Goal: Use online tool/utility: Utilize a website feature to perform a specific function

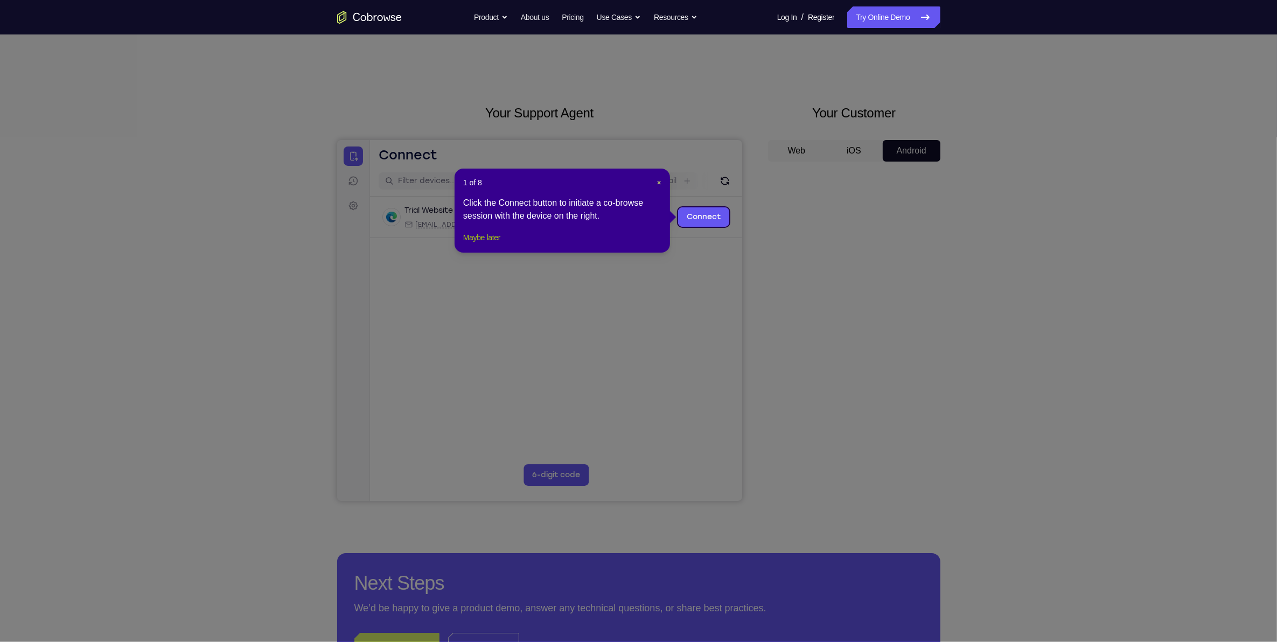
click at [497, 244] on button "Maybe later" at bounding box center [481, 237] width 37 height 13
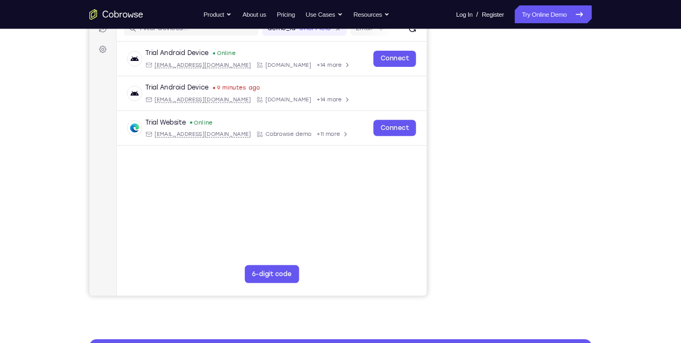
scroll to position [147, 0]
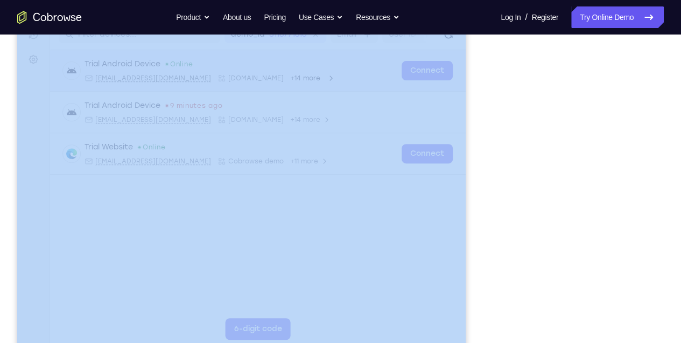
drag, startPoint x: 938, startPoint y: -6, endPoint x: 456, endPoint y: 60, distance: 487.3
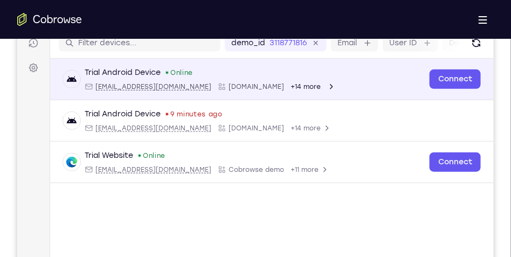
drag, startPoint x: 693, startPoint y: 3, endPoint x: 401, endPoint y: 98, distance: 307.0
click at [332, 113] on div "Trial Android Device 9 minutes ago android@example.com Cobrowse.io +14 more" at bounding box center [270, 121] width 417 height 24
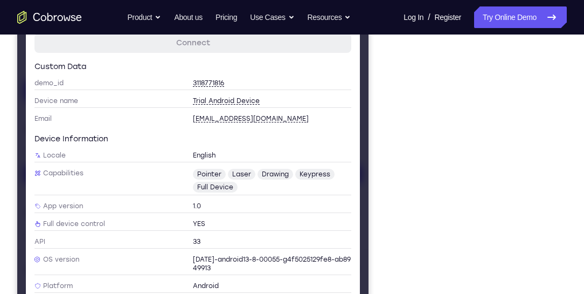
scroll to position [116, 0]
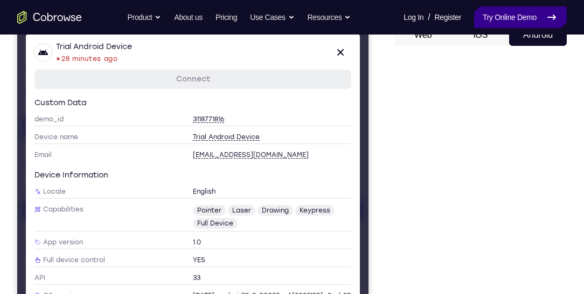
click at [509, 19] on link "Try Online Demo" at bounding box center [520, 17] width 93 height 22
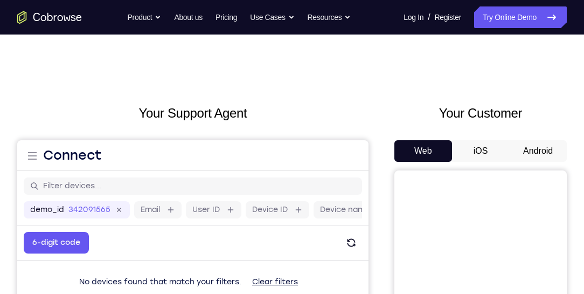
click at [532, 156] on button "Android" at bounding box center [538, 151] width 58 height 22
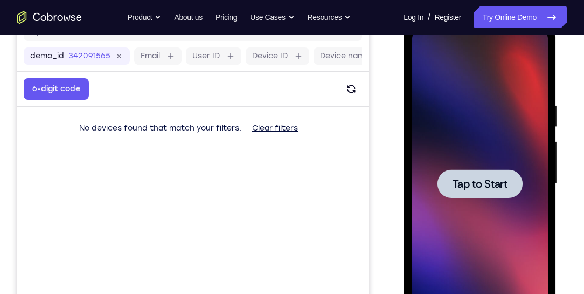
click at [482, 178] on span "Tap to Start" at bounding box center [479, 183] width 55 height 11
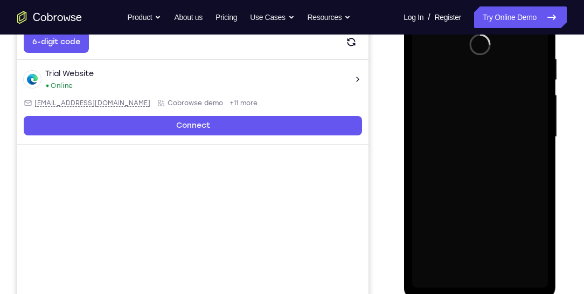
scroll to position [277, 0]
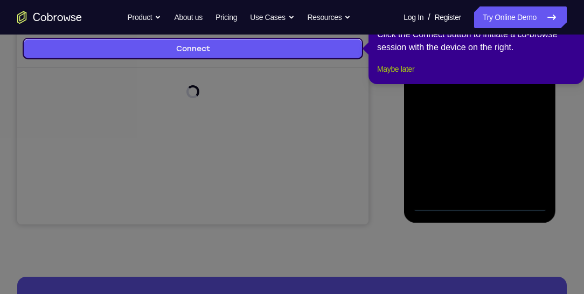
click at [398, 75] on button "Maybe later" at bounding box center [395, 68] width 37 height 13
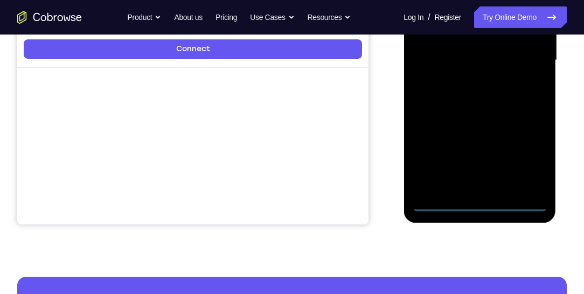
click at [483, 204] on div at bounding box center [480, 60] width 136 height 302
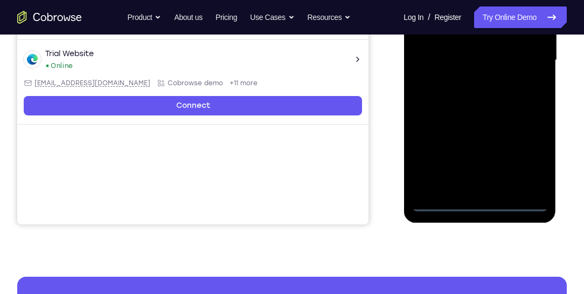
scroll to position [215, 0]
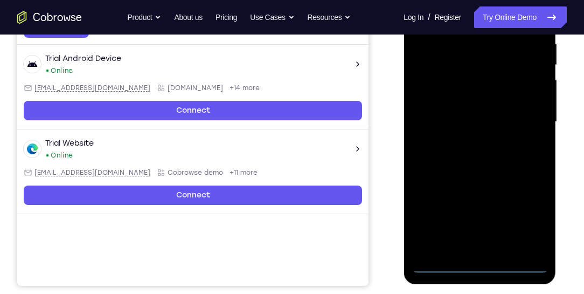
click at [533, 214] on div at bounding box center [480, 122] width 136 height 302
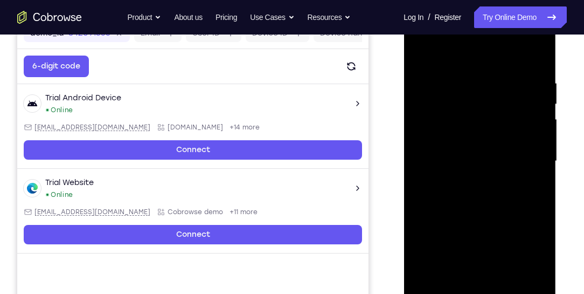
scroll to position [92, 0]
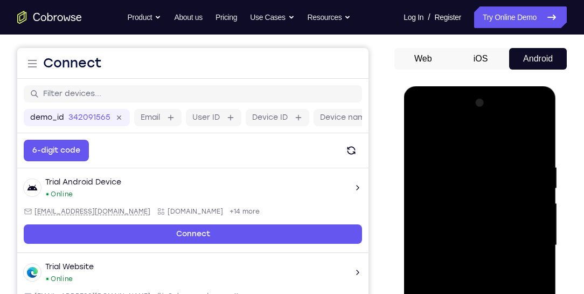
click at [455, 142] on div at bounding box center [480, 245] width 136 height 302
click at [523, 236] on div at bounding box center [480, 245] width 136 height 302
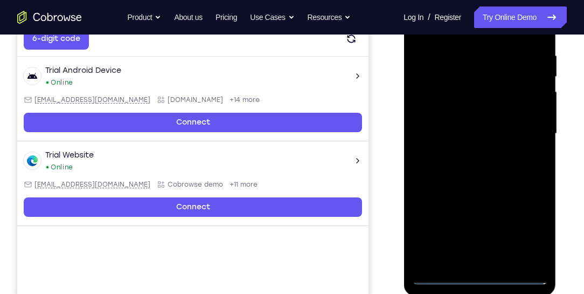
scroll to position [215, 0]
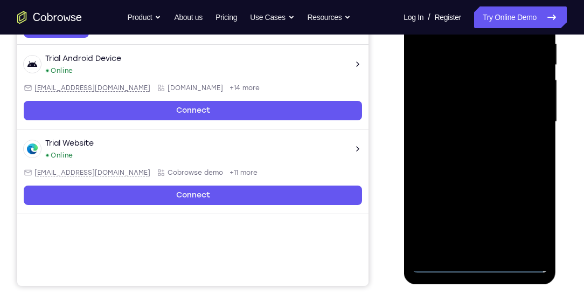
click at [469, 248] on div at bounding box center [480, 122] width 136 height 302
click at [453, 112] on div at bounding box center [480, 122] width 136 height 302
click at [449, 99] on div at bounding box center [480, 122] width 136 height 302
click at [449, 121] on div at bounding box center [480, 122] width 136 height 302
click at [467, 157] on div at bounding box center [480, 122] width 136 height 302
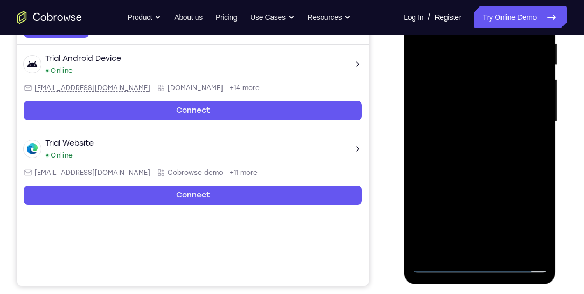
click at [461, 151] on div at bounding box center [480, 122] width 136 height 302
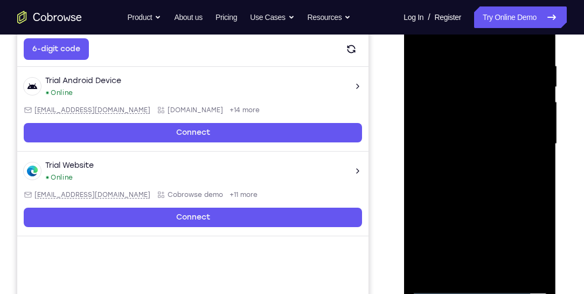
scroll to position [184, 0]
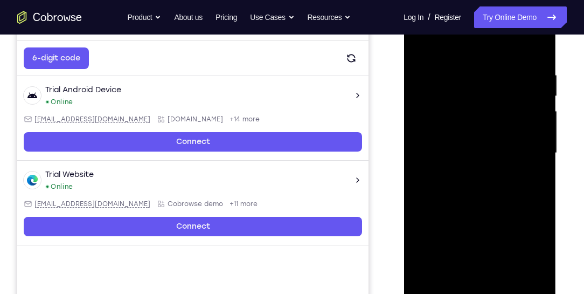
click at [499, 199] on div at bounding box center [480, 153] width 136 height 302
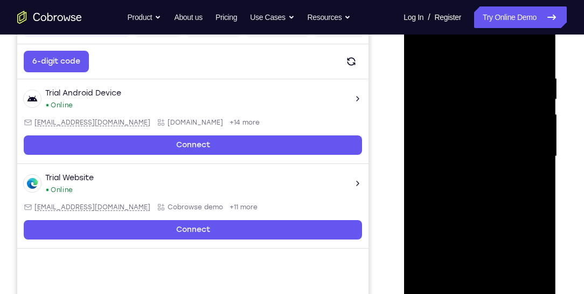
scroll to position [154, 0]
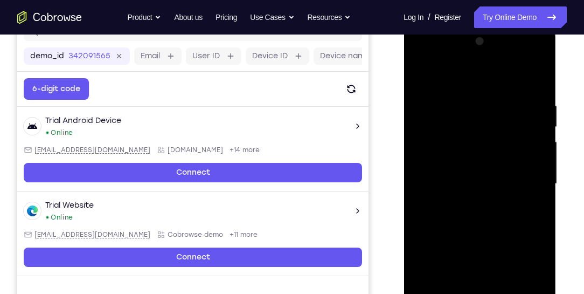
click at [460, 98] on div at bounding box center [480, 184] width 136 height 302
click at [535, 81] on div at bounding box center [480, 184] width 136 height 302
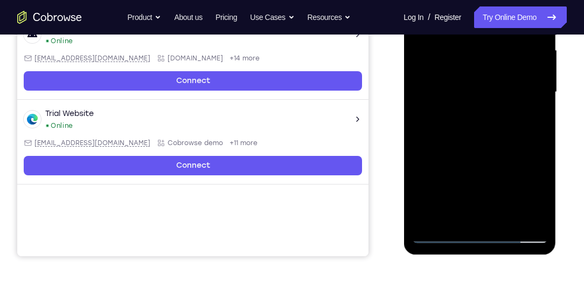
scroll to position [246, 0]
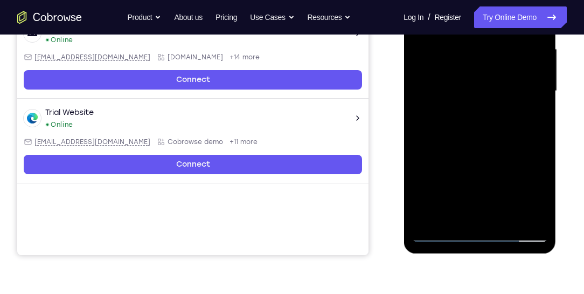
click at [541, 204] on div at bounding box center [480, 91] width 136 height 302
drag, startPoint x: 482, startPoint y: 190, endPoint x: 476, endPoint y: 116, distance: 73.5
click at [476, 116] on div at bounding box center [480, 91] width 136 height 302
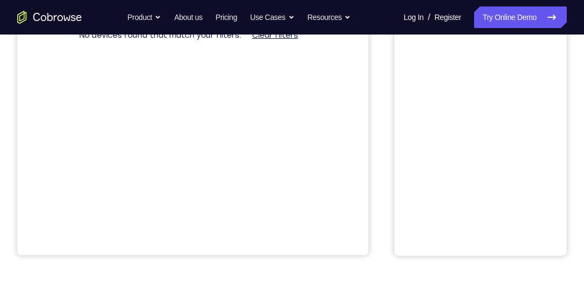
scroll to position [31, 0]
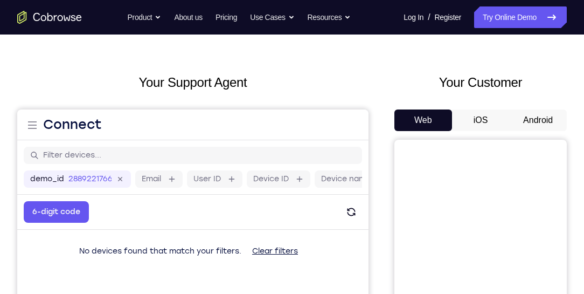
click at [533, 114] on button "Android" at bounding box center [538, 120] width 58 height 22
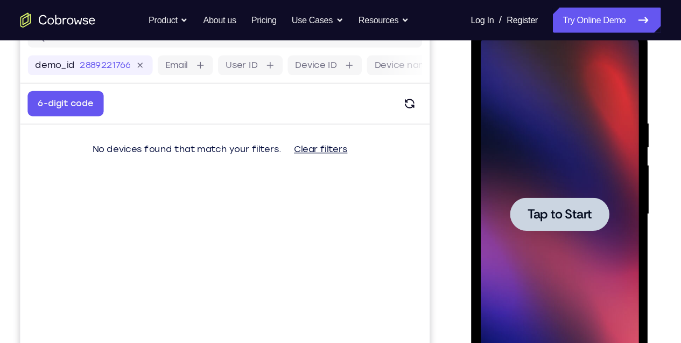
scroll to position [154, 0]
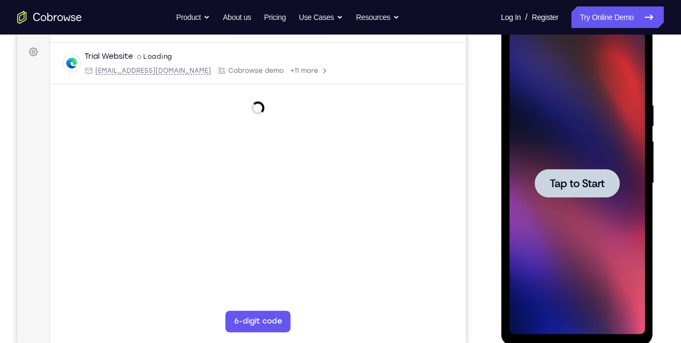
click at [555, 235] on div at bounding box center [577, 183] width 136 height 302
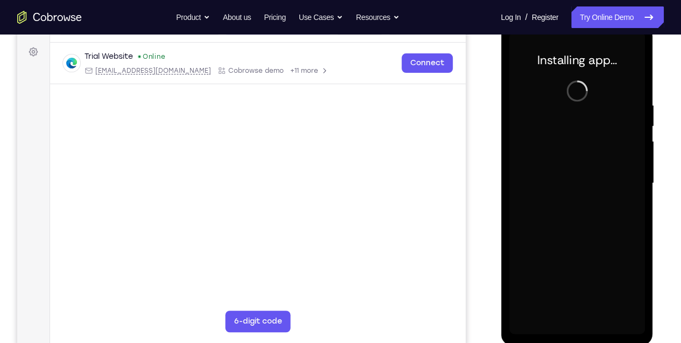
scroll to position [118, 0]
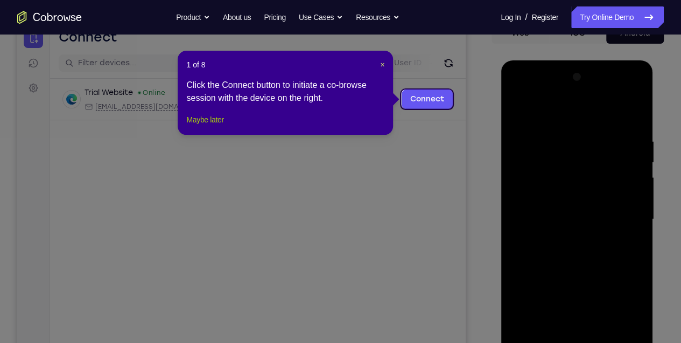
click at [199, 126] on button "Maybe later" at bounding box center [204, 119] width 37 height 13
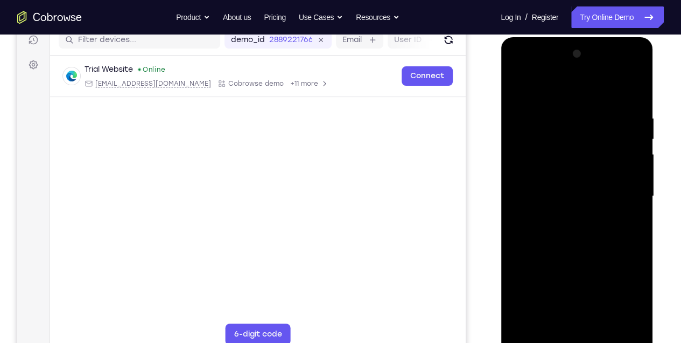
scroll to position [154, 0]
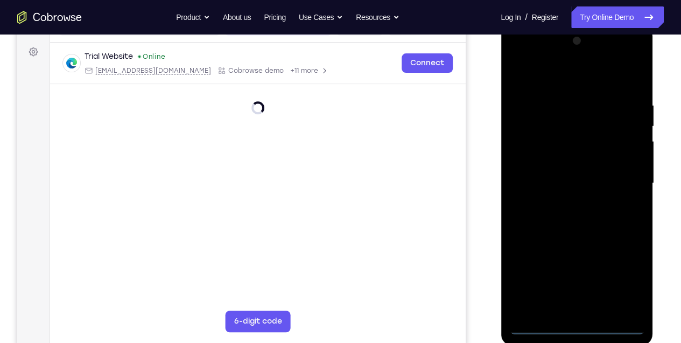
click at [576, 293] on div at bounding box center [577, 183] width 136 height 302
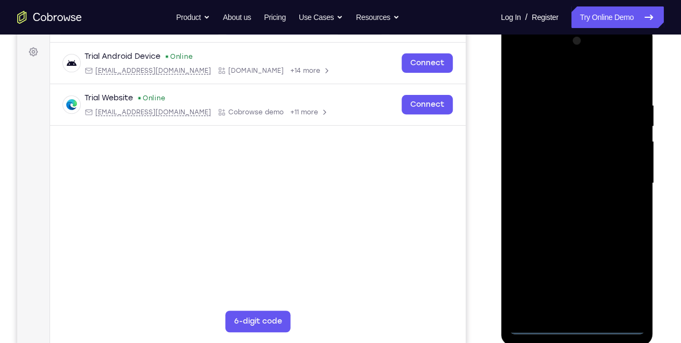
click at [583, 286] on div at bounding box center [577, 183] width 136 height 302
click at [566, 78] on div at bounding box center [577, 183] width 136 height 302
click at [583, 178] on div at bounding box center [577, 183] width 136 height 302
click at [562, 203] on div at bounding box center [577, 183] width 136 height 302
click at [572, 237] on div at bounding box center [577, 183] width 136 height 302
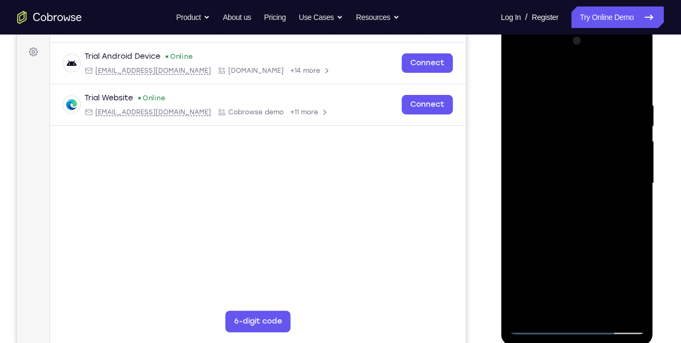
click at [558, 135] on div at bounding box center [577, 183] width 136 height 302
click at [565, 159] on div at bounding box center [577, 183] width 136 height 302
click at [577, 238] on div at bounding box center [577, 183] width 136 height 302
click at [575, 293] on div at bounding box center [577, 183] width 136 height 302
click at [558, 173] on div at bounding box center [577, 183] width 136 height 302
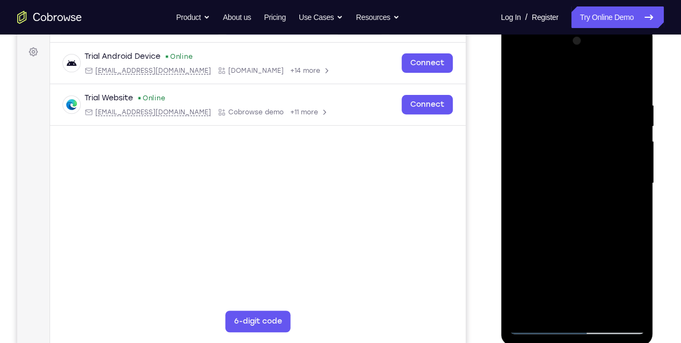
click at [583, 232] on div at bounding box center [577, 183] width 136 height 302
click at [583, 73] on div at bounding box center [577, 183] width 136 height 302
click at [540, 212] on div at bounding box center [577, 183] width 136 height 302
click at [520, 72] on div at bounding box center [577, 183] width 136 height 302
click at [583, 94] on div at bounding box center [577, 183] width 136 height 302
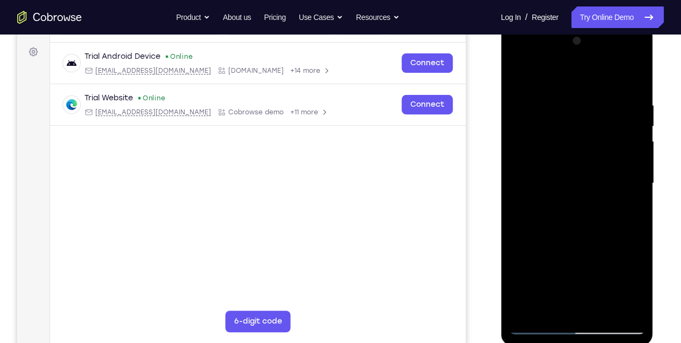
click at [555, 255] on div at bounding box center [577, 183] width 136 height 302
drag, startPoint x: 544, startPoint y: 229, endPoint x: 547, endPoint y: 251, distance: 21.9
click at [546, 252] on div at bounding box center [577, 183] width 136 height 302
click at [541, 202] on div at bounding box center [577, 183] width 136 height 302
click at [519, 73] on div at bounding box center [577, 183] width 136 height 302
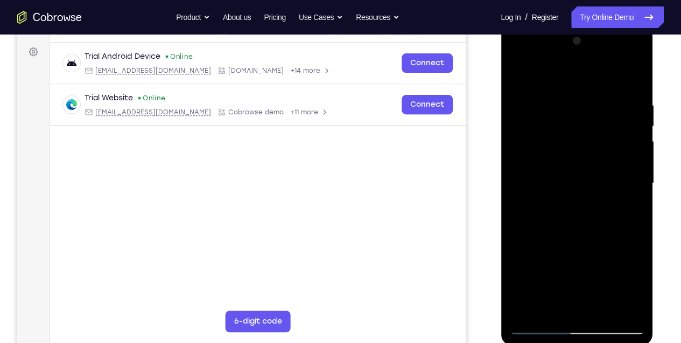
click at [554, 210] on div at bounding box center [577, 183] width 136 height 302
click at [517, 74] on div at bounding box center [577, 183] width 136 height 302
click at [583, 208] on div at bounding box center [577, 183] width 136 height 302
click at [522, 73] on div at bounding box center [577, 183] width 136 height 302
click at [527, 131] on div at bounding box center [577, 183] width 136 height 302
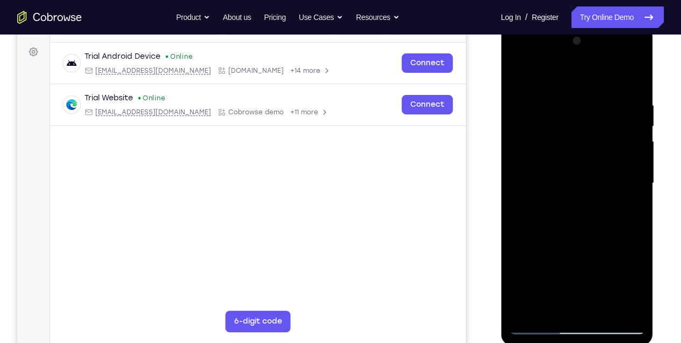
click at [518, 75] on div at bounding box center [577, 183] width 136 height 302
click at [566, 92] on div at bounding box center [577, 183] width 136 height 302
click at [583, 229] on div at bounding box center [577, 183] width 136 height 302
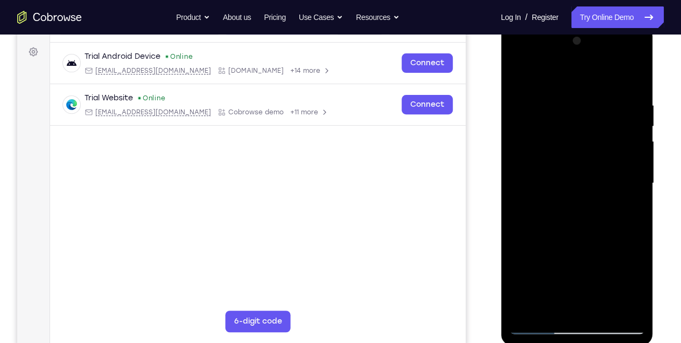
click at [583, 229] on div at bounding box center [577, 183] width 136 height 302
click at [583, 280] on div at bounding box center [577, 183] width 136 height 302
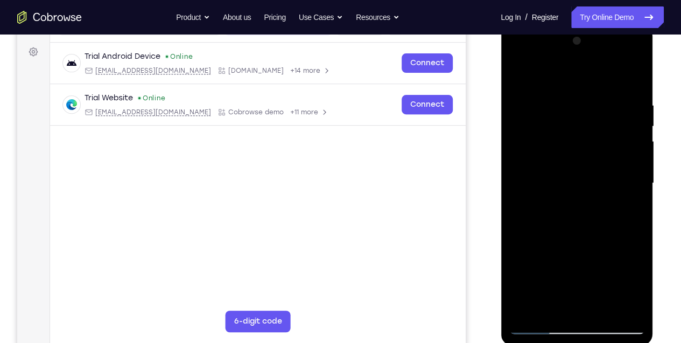
click at [583, 81] on div at bounding box center [577, 183] width 136 height 302
drag, startPoint x: 603, startPoint y: 242, endPoint x: 589, endPoint y: 121, distance: 122.6
click at [583, 121] on div at bounding box center [577, 183] width 136 height 302
drag, startPoint x: 584, startPoint y: 208, endPoint x: 587, endPoint y: 129, distance: 78.7
click at [583, 131] on div at bounding box center [577, 183] width 136 height 302
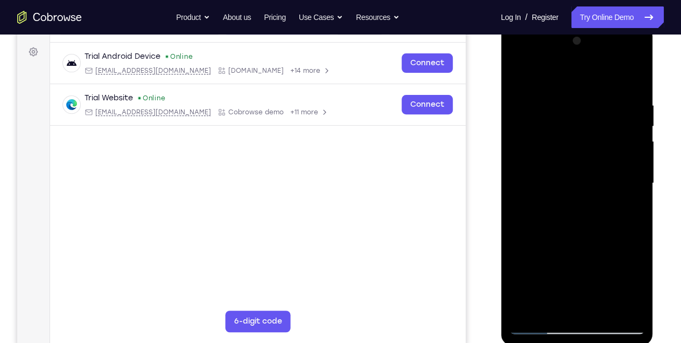
click at [583, 293] on div at bounding box center [577, 183] width 136 height 302
drag, startPoint x: 589, startPoint y: 266, endPoint x: 586, endPoint y: 143, distance: 122.9
click at [583, 145] on div at bounding box center [577, 183] width 136 height 302
drag, startPoint x: 597, startPoint y: 256, endPoint x: 595, endPoint y: 126, distance: 130.4
click at [583, 126] on div at bounding box center [577, 183] width 136 height 302
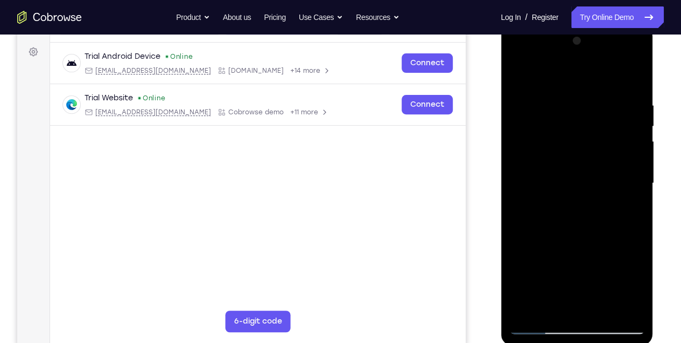
click at [514, 267] on div at bounding box center [577, 183] width 136 height 302
drag, startPoint x: 583, startPoint y: 289, endPoint x: 578, endPoint y: 136, distance: 152.5
click at [577, 138] on div at bounding box center [577, 183] width 136 height 302
click at [518, 254] on div at bounding box center [577, 183] width 136 height 302
drag, startPoint x: 590, startPoint y: 276, endPoint x: 590, endPoint y: 114, distance: 162.2
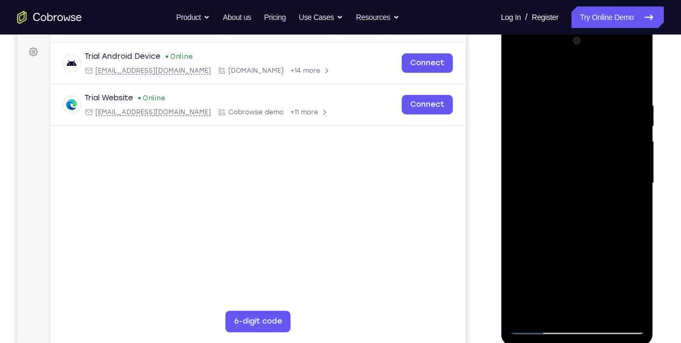
click at [583, 119] on div at bounding box center [577, 183] width 136 height 302
drag, startPoint x: 604, startPoint y: 263, endPoint x: 589, endPoint y: 94, distance: 169.2
click at [583, 101] on div at bounding box center [577, 183] width 136 height 302
drag, startPoint x: 598, startPoint y: 263, endPoint x: 595, endPoint y: 108, distance: 155.2
click at [583, 109] on div at bounding box center [577, 183] width 136 height 302
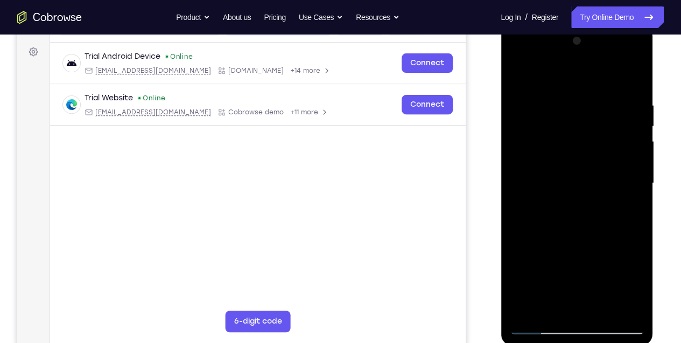
drag, startPoint x: 559, startPoint y: 275, endPoint x: 550, endPoint y: 137, distance: 138.2
click at [550, 137] on div at bounding box center [577, 183] width 136 height 302
drag, startPoint x: 591, startPoint y: 207, endPoint x: 587, endPoint y: 110, distance: 97.0
click at [583, 113] on div at bounding box center [577, 183] width 136 height 302
click at [527, 293] on div at bounding box center [577, 183] width 136 height 302
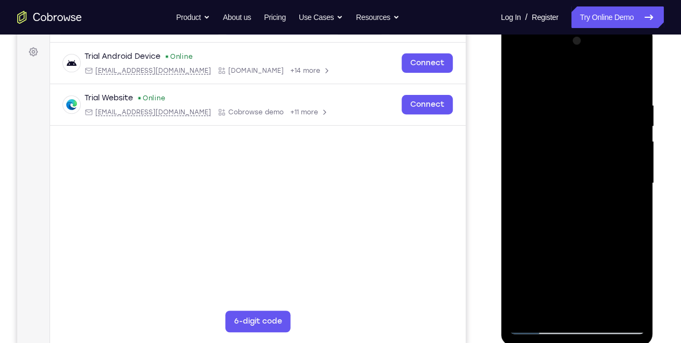
click at [527, 293] on div at bounding box center [577, 183] width 136 height 302
drag, startPoint x: 605, startPoint y: 107, endPoint x: 513, endPoint y: 121, distance: 92.6
click at [513, 121] on div at bounding box center [577, 183] width 136 height 302
drag, startPoint x: 578, startPoint y: 107, endPoint x: 523, endPoint y: 120, distance: 56.3
click at [523, 119] on div at bounding box center [577, 183] width 136 height 302
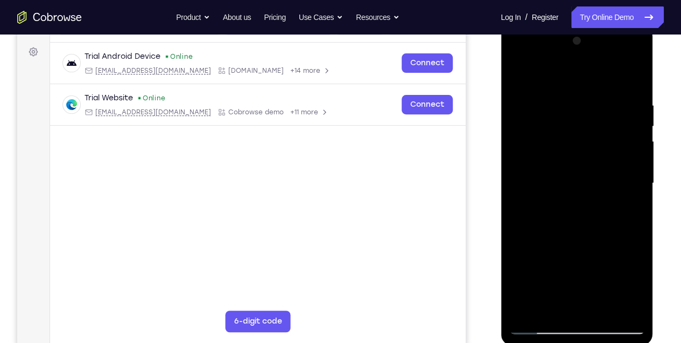
click at [583, 293] on div at bounding box center [577, 183] width 136 height 302
click at [562, 243] on div at bounding box center [577, 183] width 136 height 302
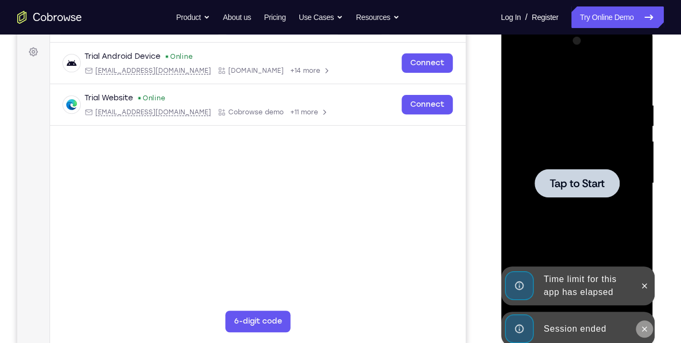
click at [583, 293] on icon at bounding box center [644, 328] width 9 height 9
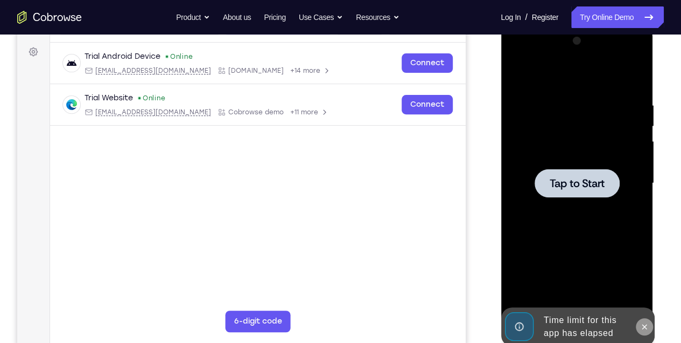
click at [583, 293] on button at bounding box center [644, 326] width 17 height 17
